Goal: Task Accomplishment & Management: Complete application form

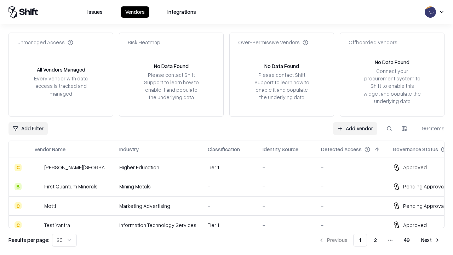
click at [355, 128] on link "Add Vendor" at bounding box center [355, 128] width 44 height 13
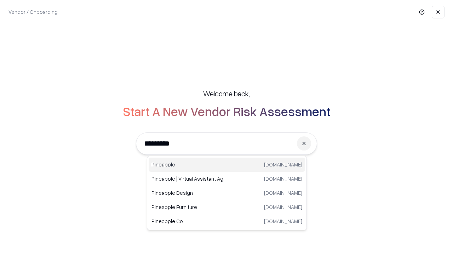
click at [227, 164] on div "Pineapple [DOMAIN_NAME]" at bounding box center [227, 164] width 156 height 14
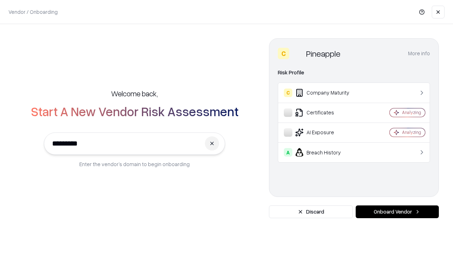
type input "*********"
click at [397, 211] on button "Onboard Vendor" at bounding box center [396, 211] width 83 height 13
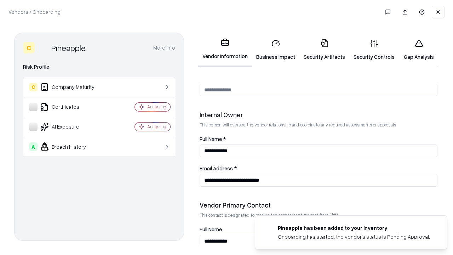
scroll to position [366, 0]
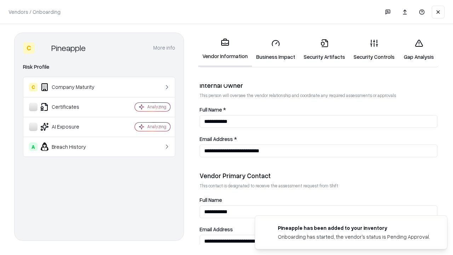
click at [276, 50] on link "Business Impact" at bounding box center [275, 49] width 47 height 33
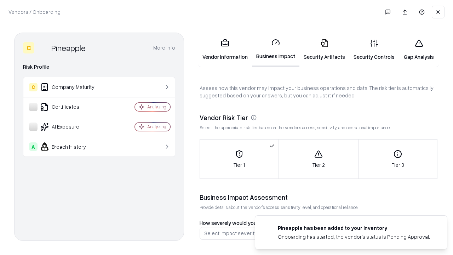
click at [324, 50] on link "Security Artifacts" at bounding box center [324, 49] width 50 height 33
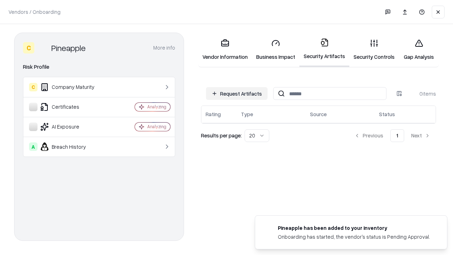
click at [237, 93] on button "Request Artifacts" at bounding box center [237, 93] width 62 height 13
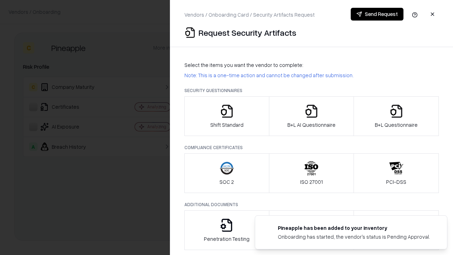
click at [226, 116] on icon "button" at bounding box center [227, 111] width 14 height 14
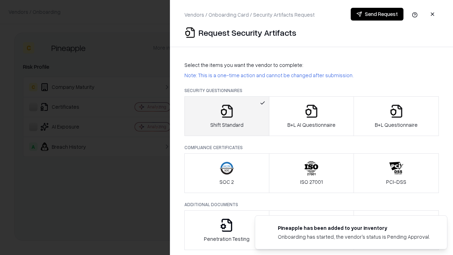
click at [377, 14] on button "Send Request" at bounding box center [376, 14] width 53 height 13
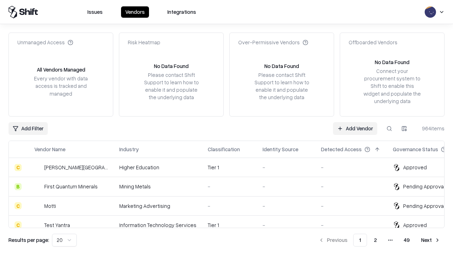
click at [355, 128] on link "Add Vendor" at bounding box center [355, 128] width 44 height 13
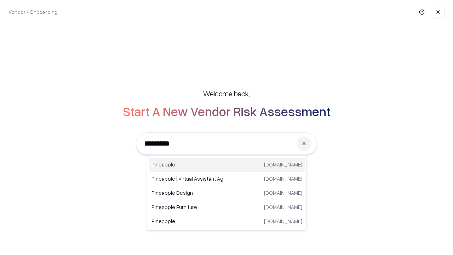
click at [227, 164] on div "Pineapple [DOMAIN_NAME]" at bounding box center [227, 164] width 156 height 14
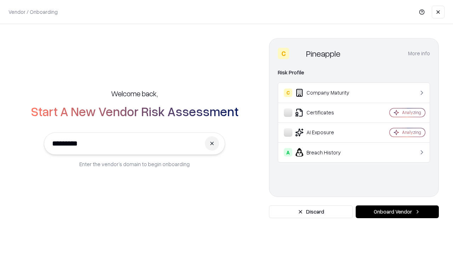
type input "*********"
click at [397, 211] on button "Onboard Vendor" at bounding box center [396, 211] width 83 height 13
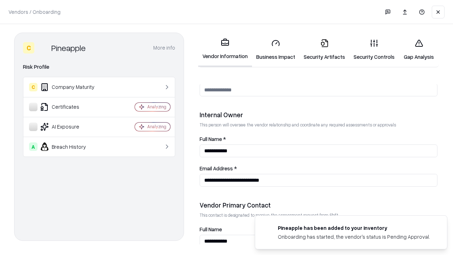
scroll to position [366, 0]
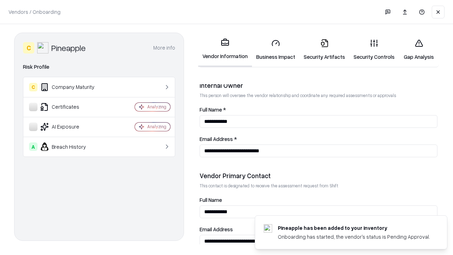
click at [418, 50] on link "Gap Analysis" at bounding box center [419, 49] width 40 height 33
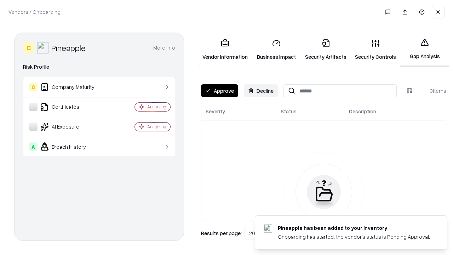
click at [219, 91] on button "Approve" at bounding box center [219, 90] width 37 height 13
